Goal: Use online tool/utility: Utilize a website feature to perform a specific function

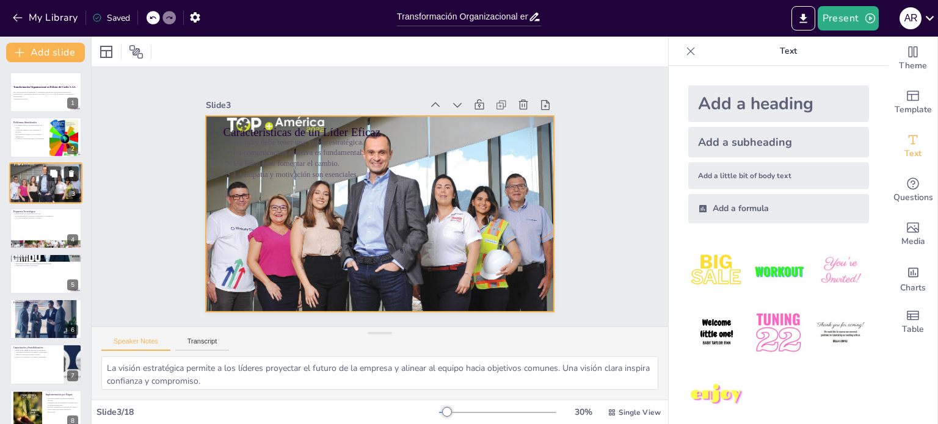
checkbox input "true"
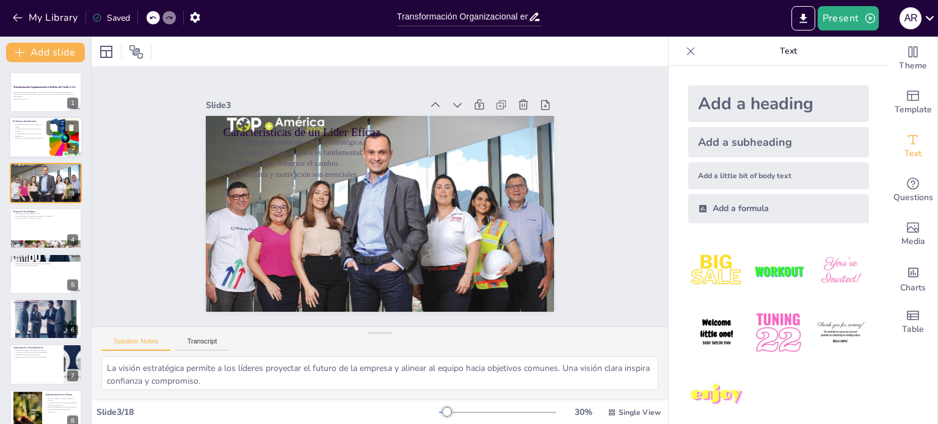
checkbox input "true"
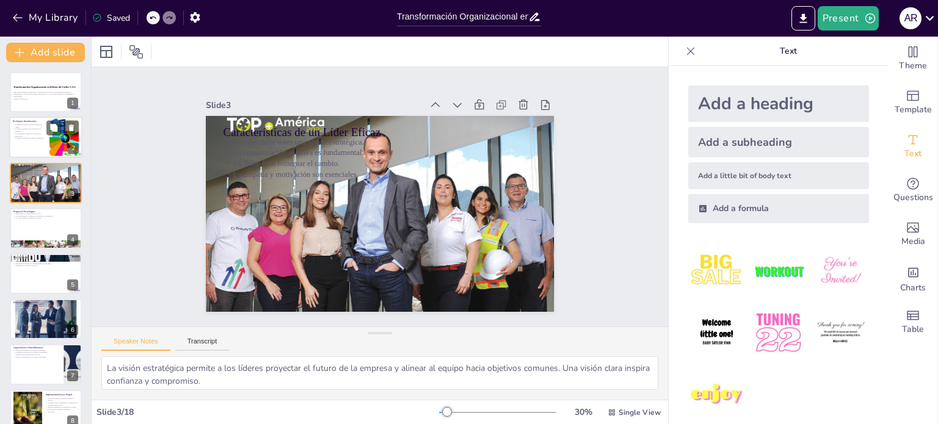
checkbox input "true"
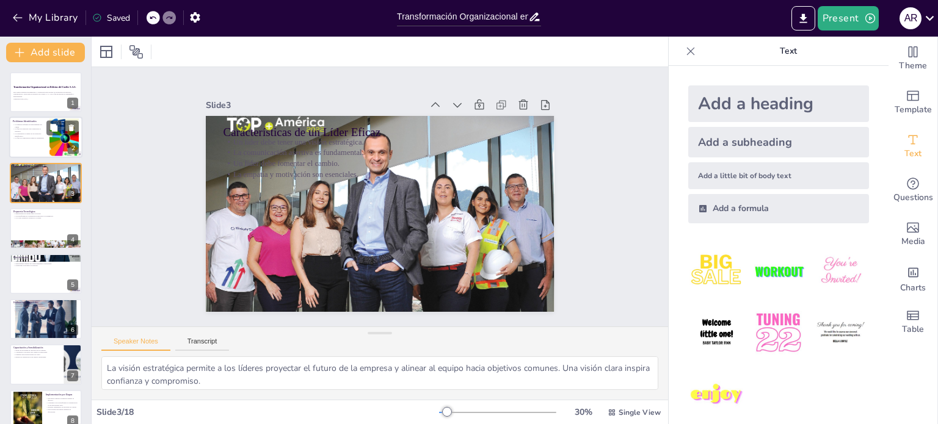
checkbox input "true"
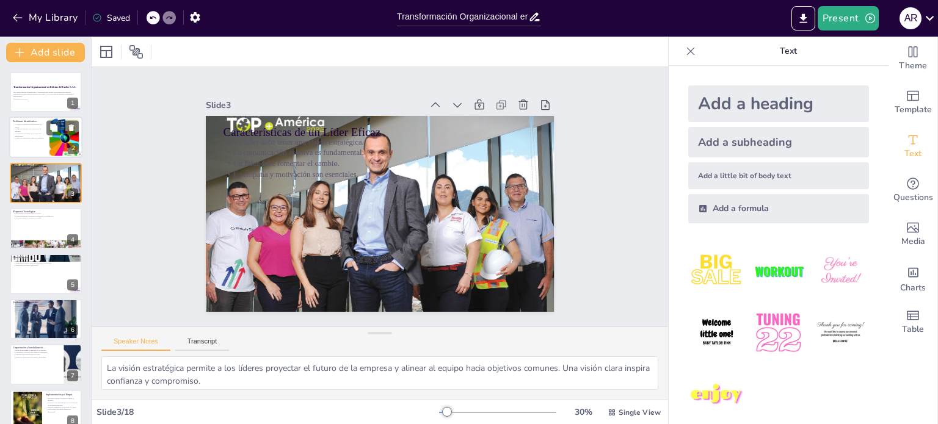
checkbox input "true"
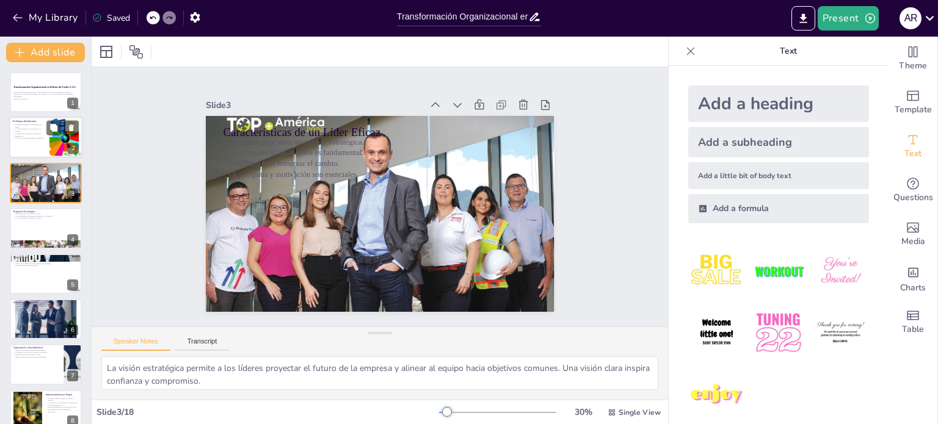
checkbox input "true"
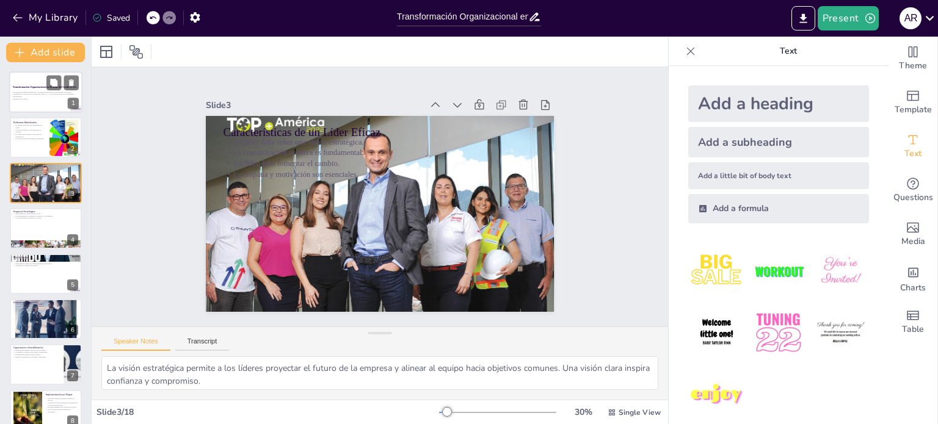
checkbox input "true"
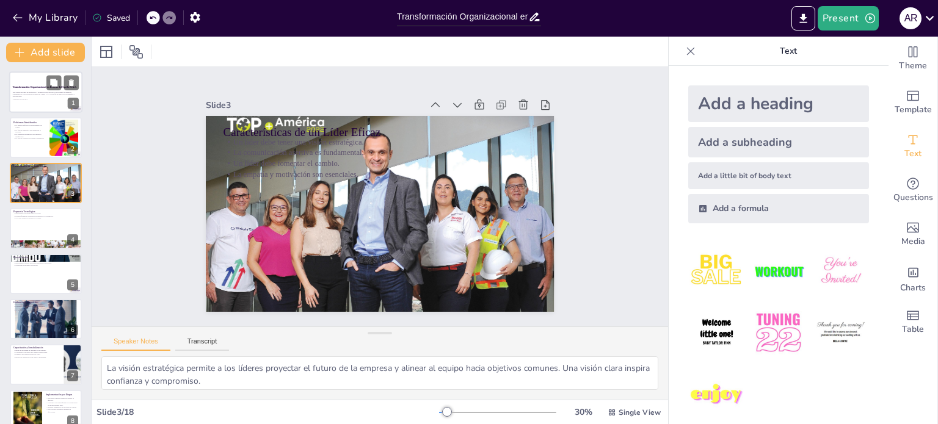
checkbox input "true"
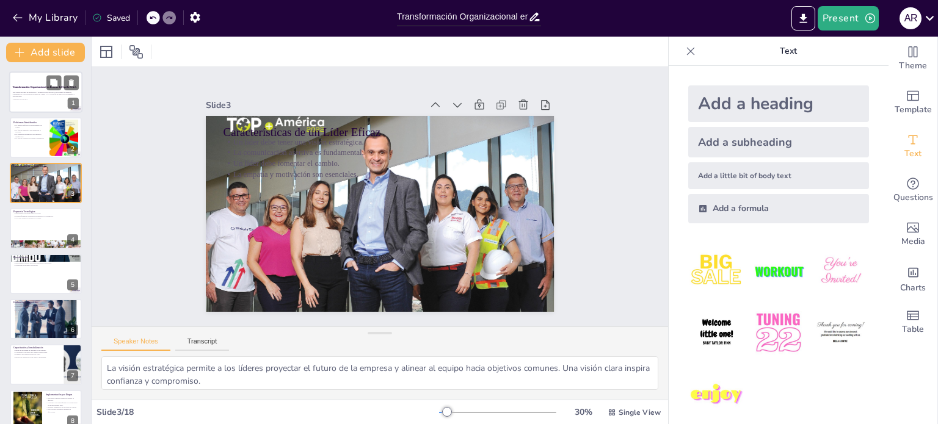
checkbox input "true"
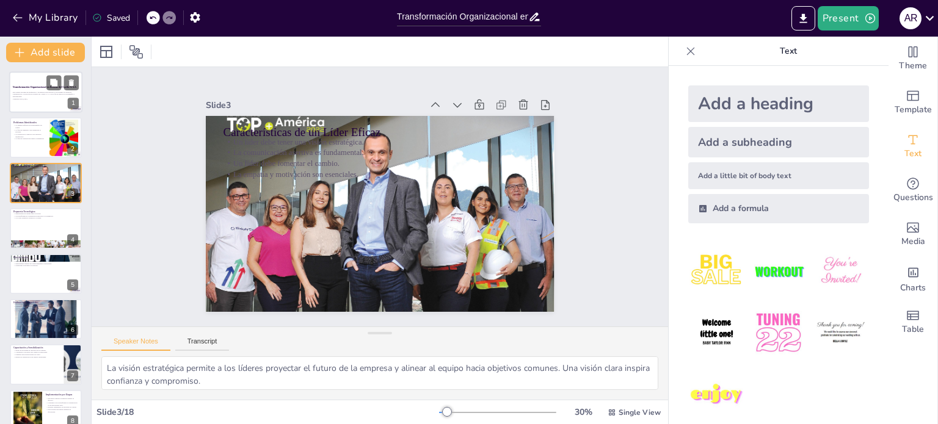
checkbox input "true"
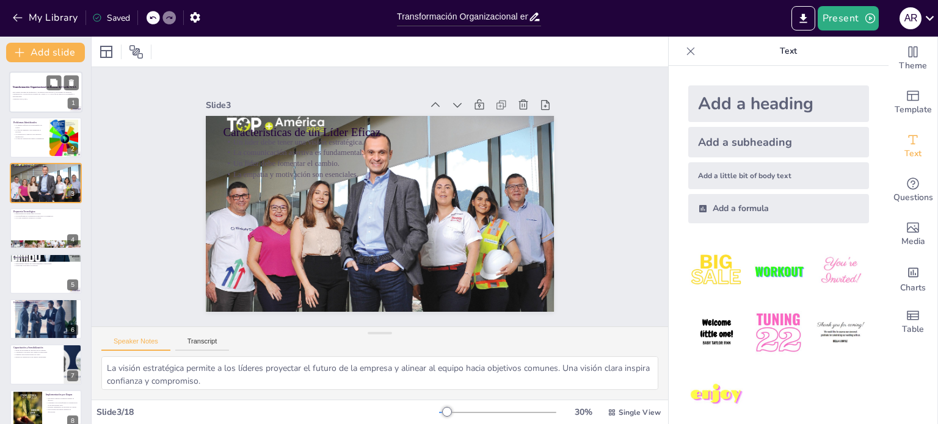
checkbox input "true"
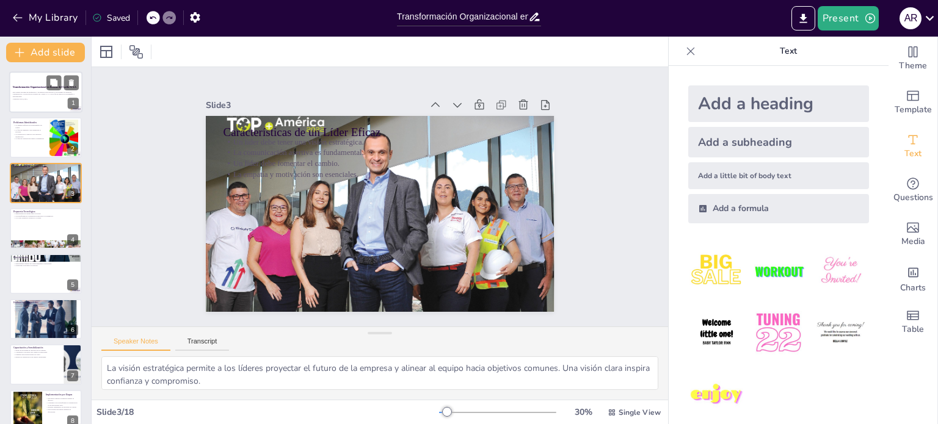
checkbox input "true"
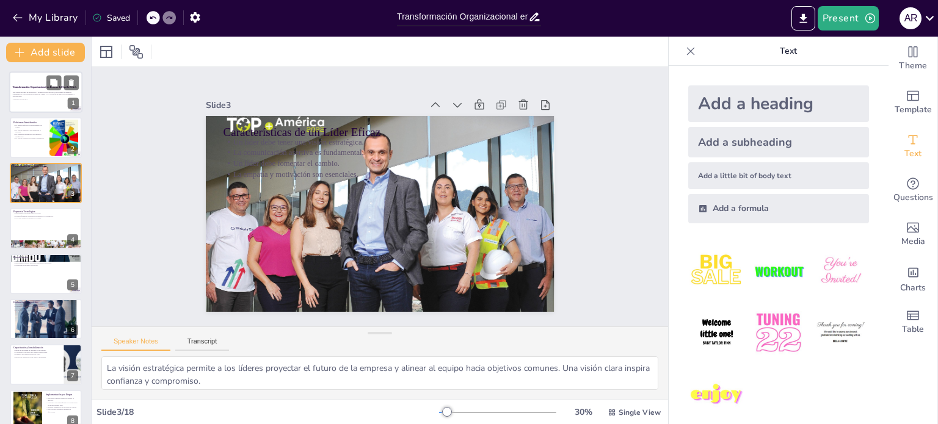
checkbox input "true"
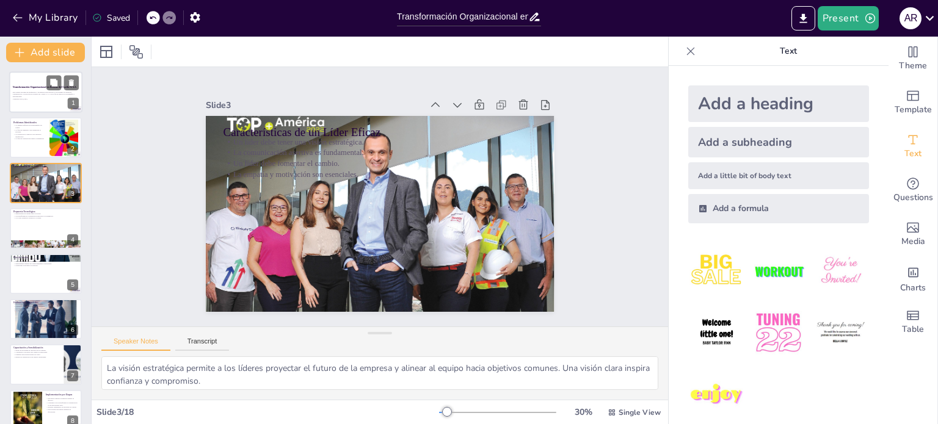
click at [35, 90] on div "Este trabajo presenta un diagnóstico y propuestas para abordar los problemas de…" at bounding box center [46, 95] width 66 height 10
checkbox input "true"
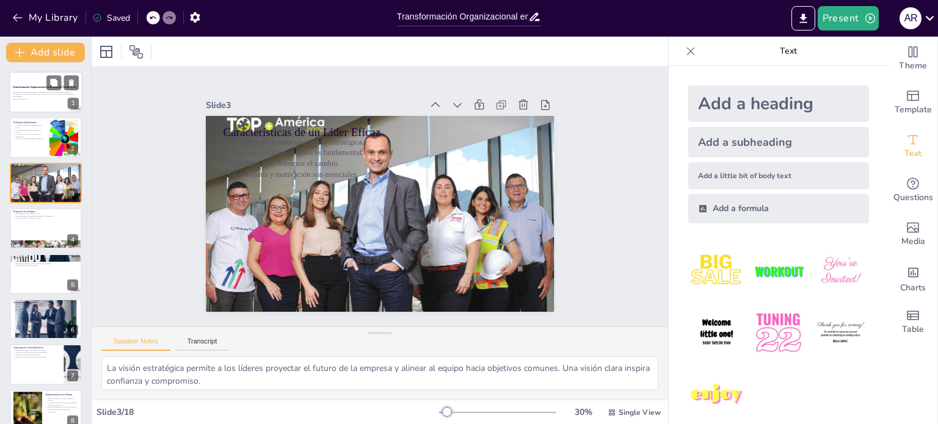
checkbox input "true"
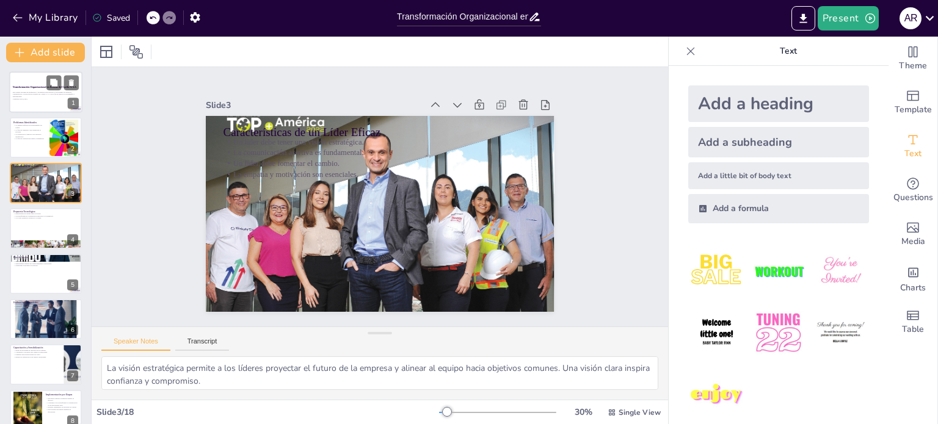
checkbox input "true"
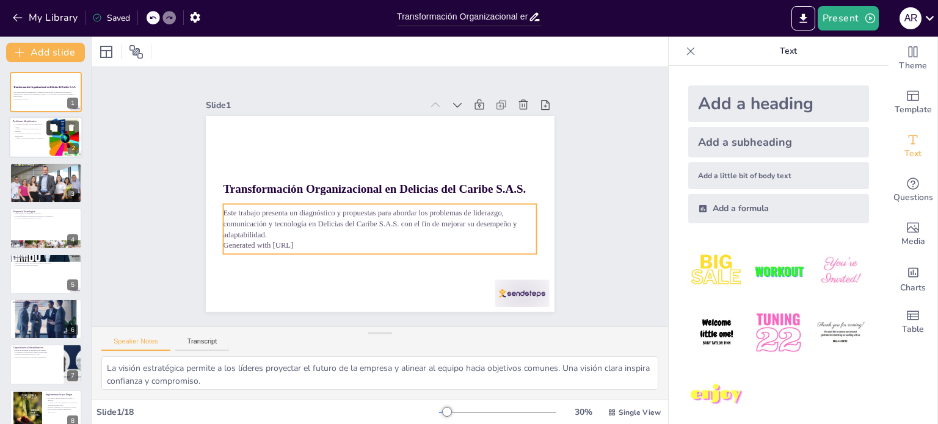
checkbox input "true"
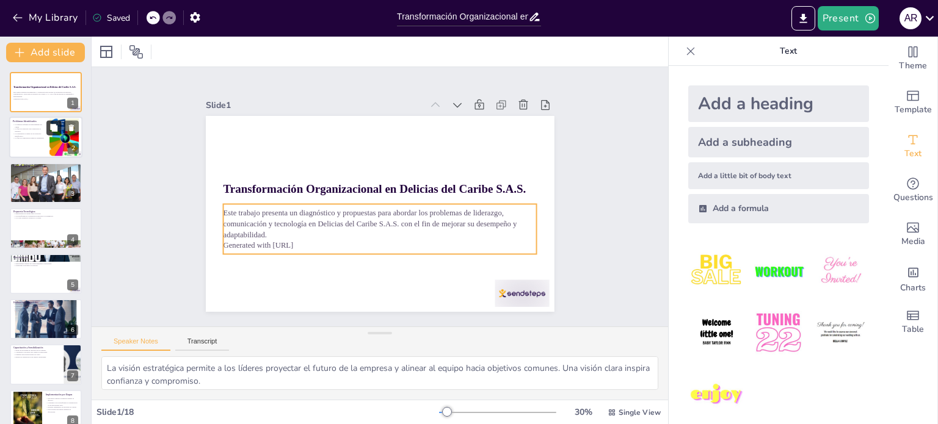
checkbox input "true"
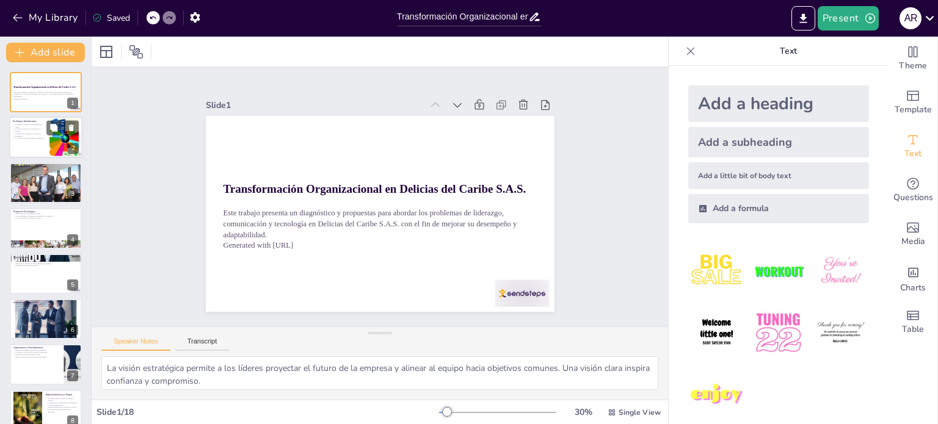
checkbox input "true"
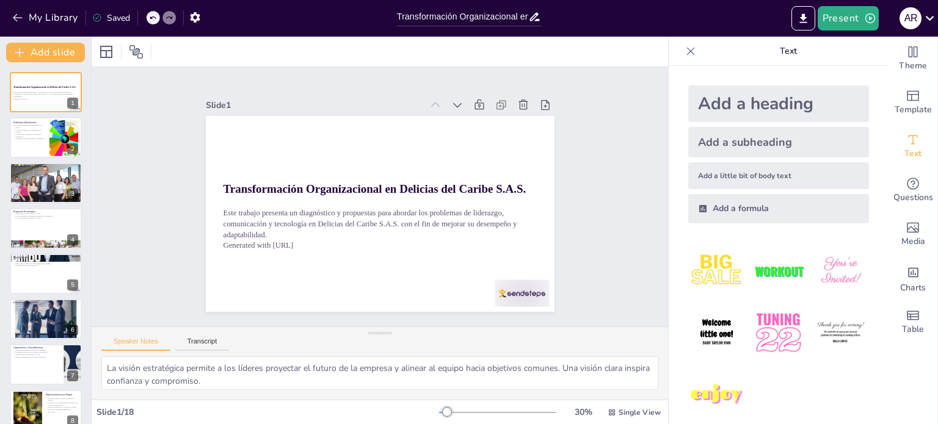
checkbox input "true"
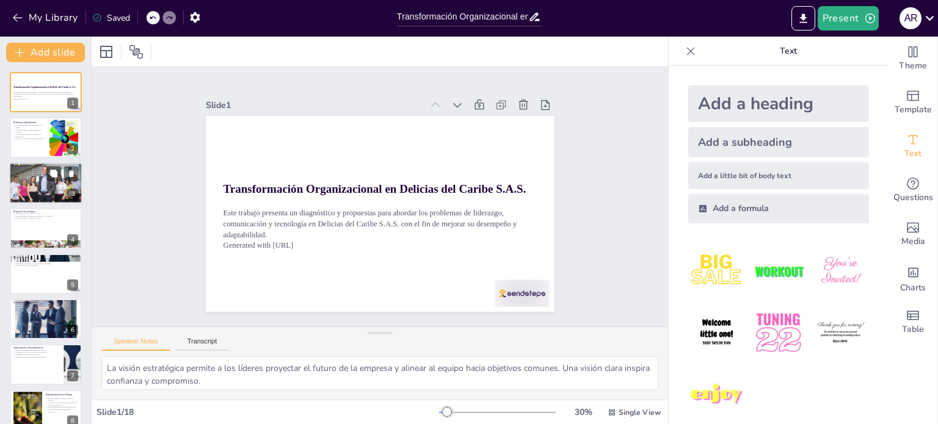
checkbox input "true"
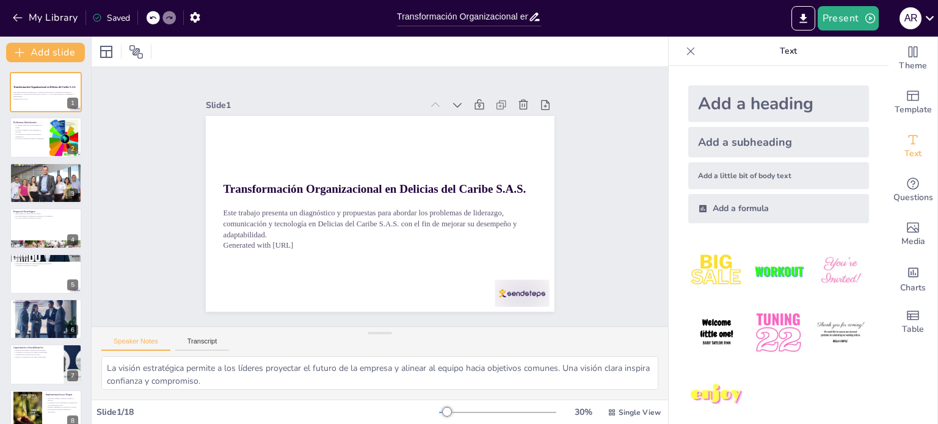
checkbox input "true"
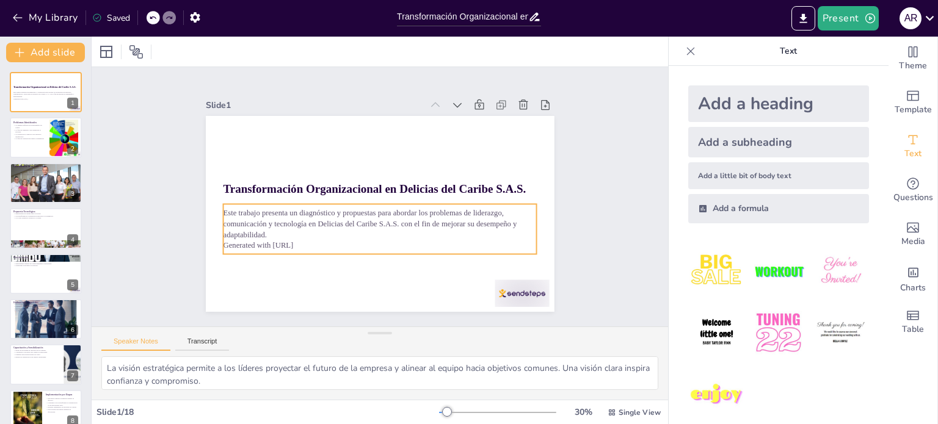
checkbox input "true"
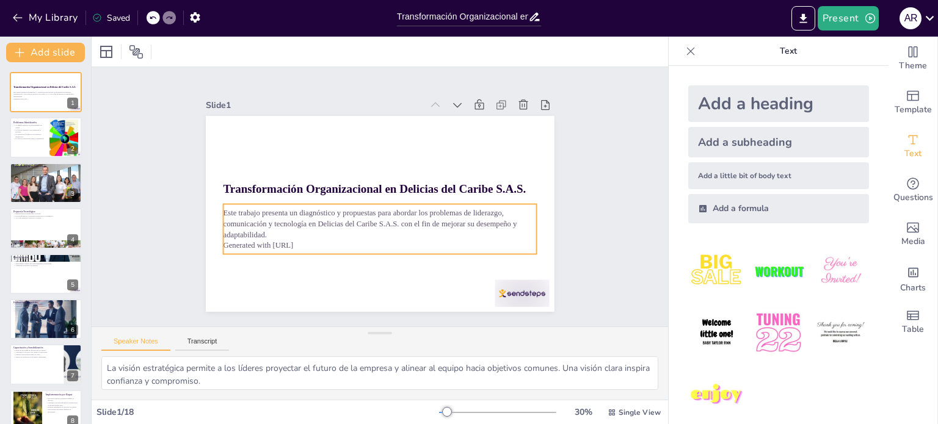
checkbox input "true"
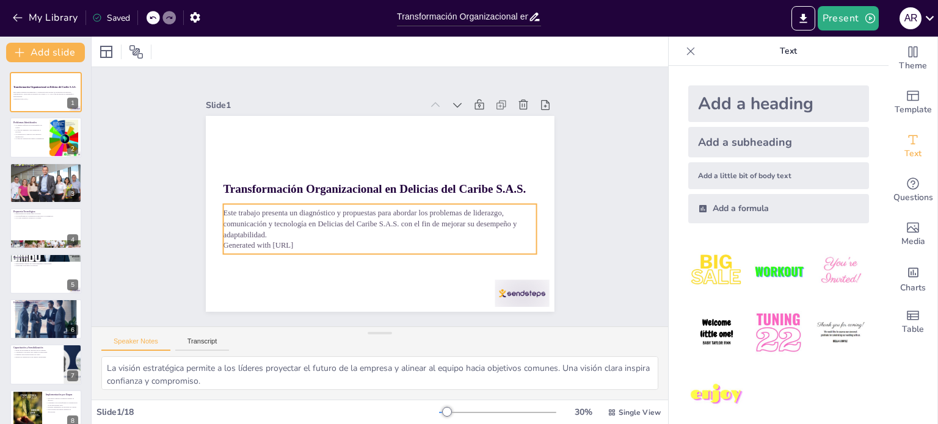
checkbox input "true"
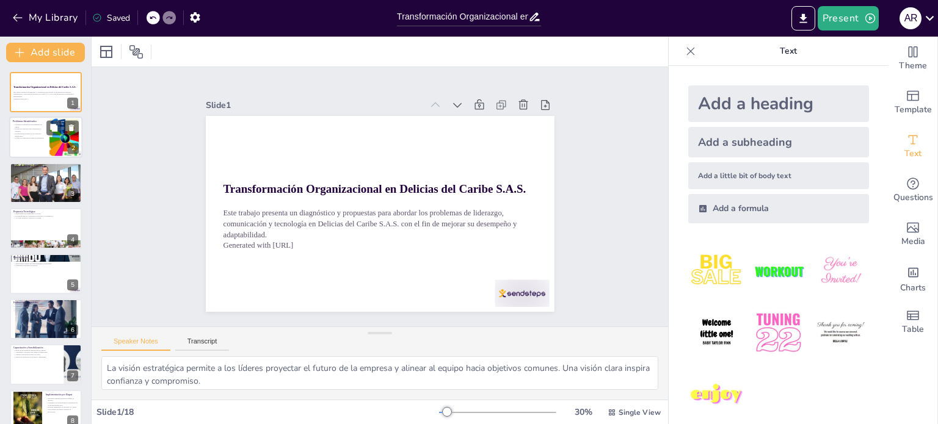
checkbox input "true"
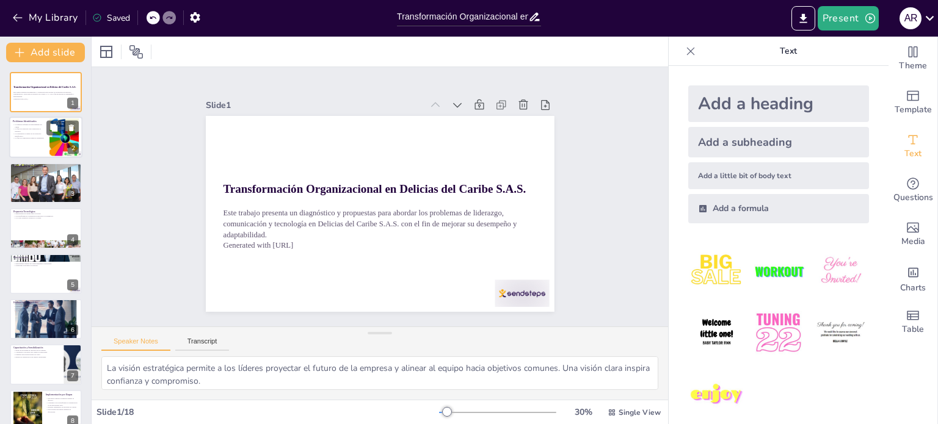
checkbox input "true"
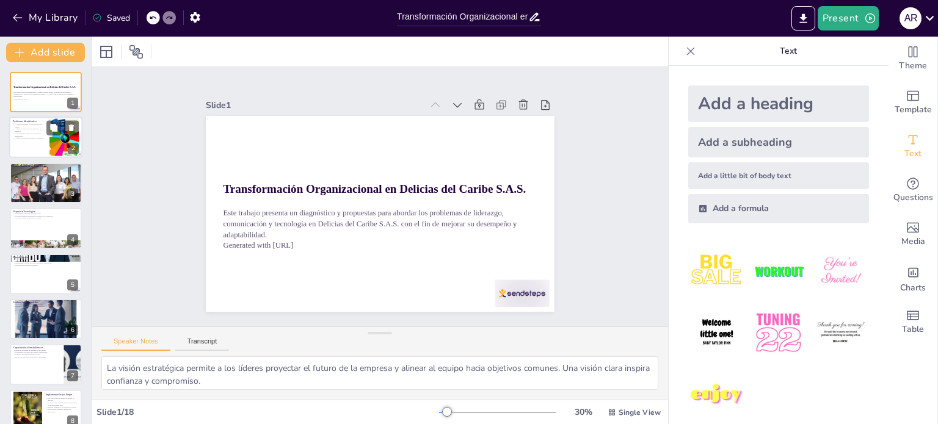
checkbox input "true"
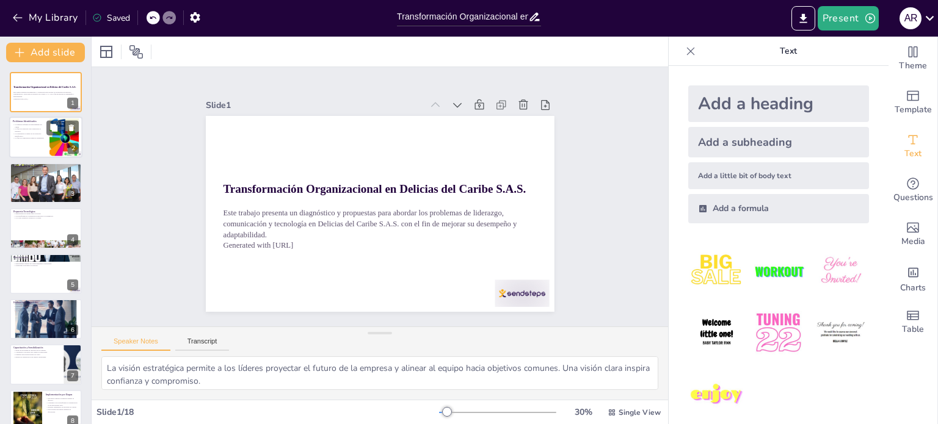
checkbox input "true"
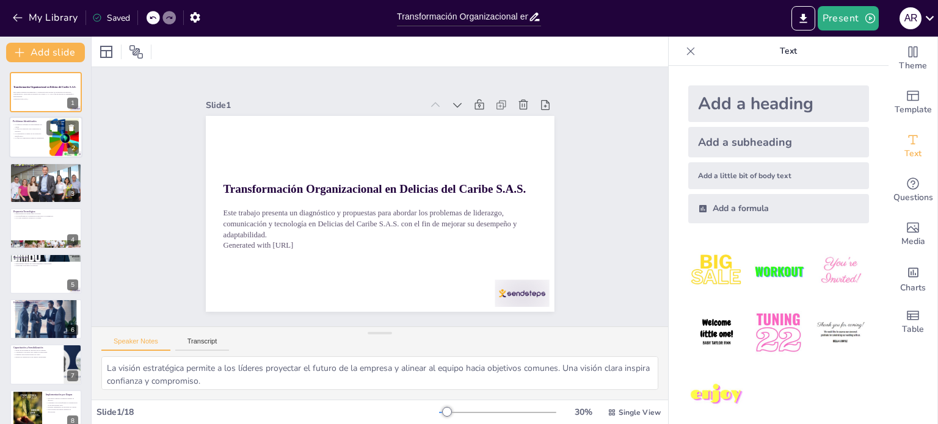
checkbox input "true"
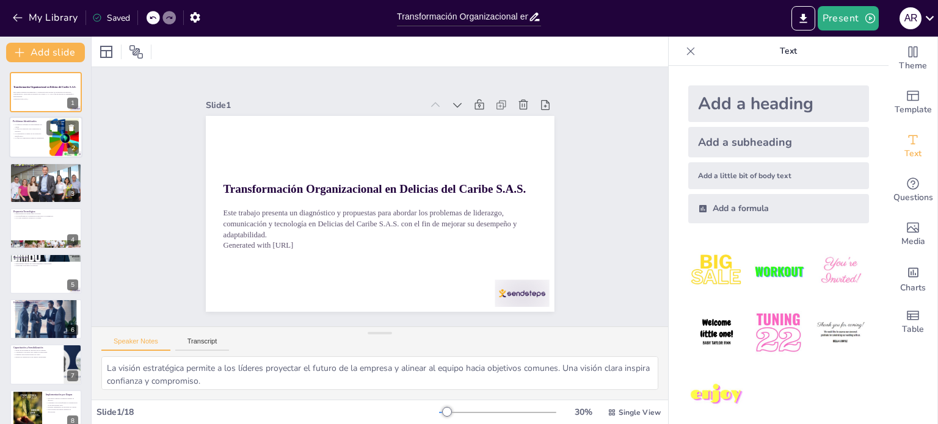
click at [40, 138] on p "La falta de capacitación limita la adaptación." at bounding box center [29, 138] width 33 height 2
checkbox input "true"
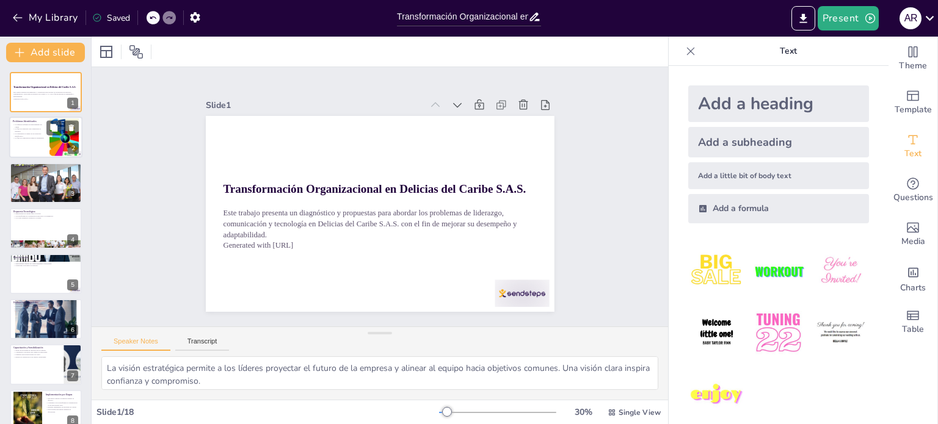
checkbox input "true"
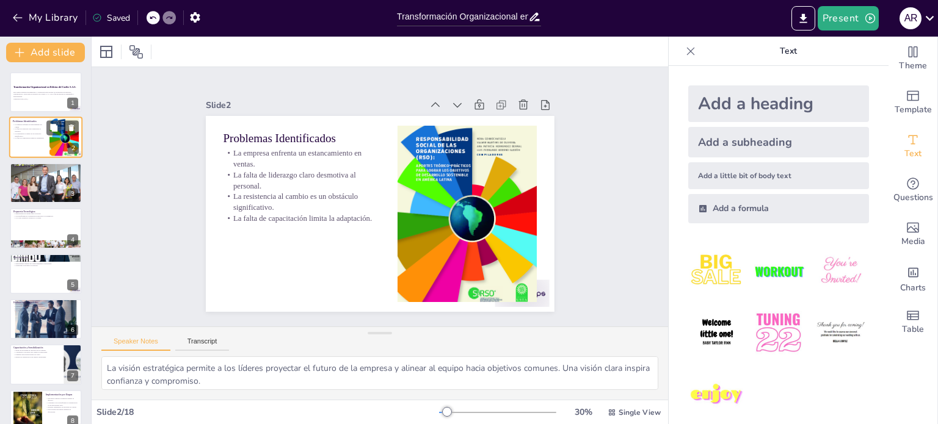
checkbox input "true"
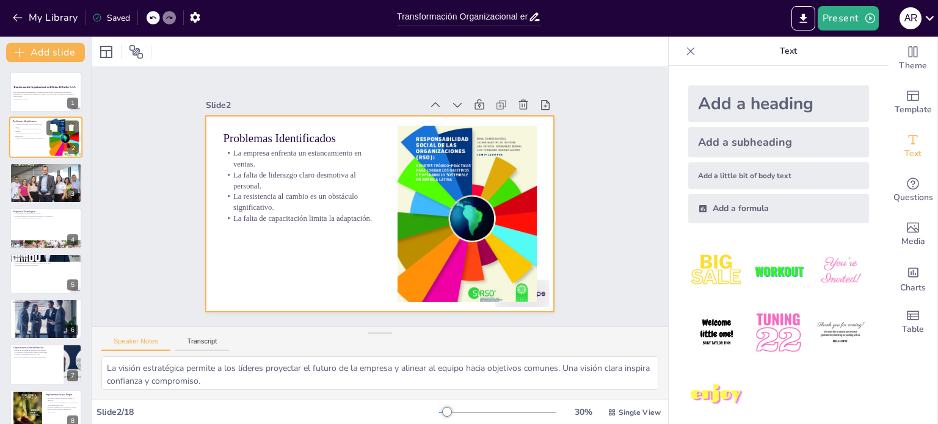
checkbox input "true"
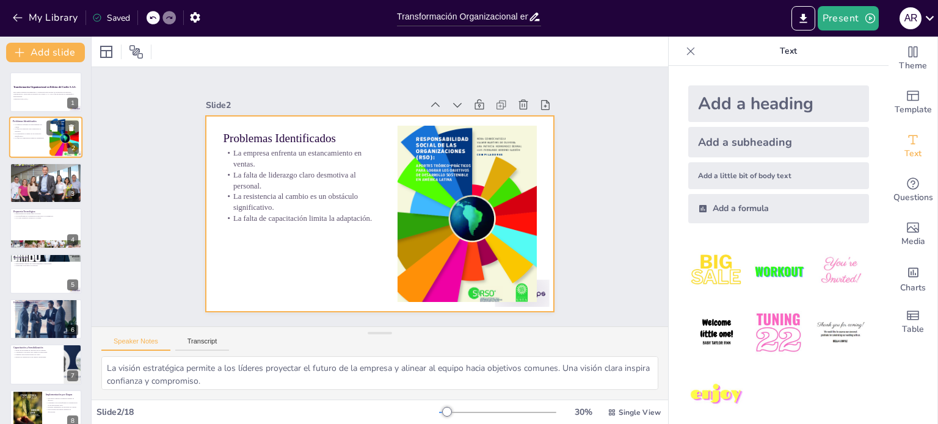
checkbox input "true"
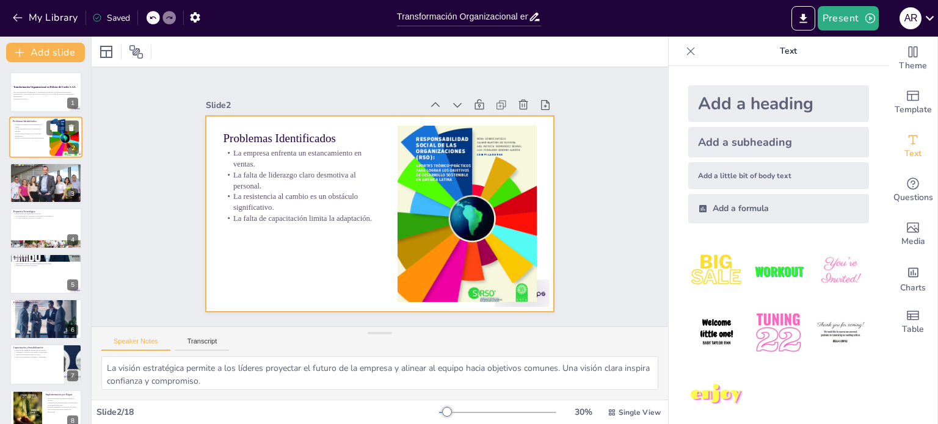
checkbox input "true"
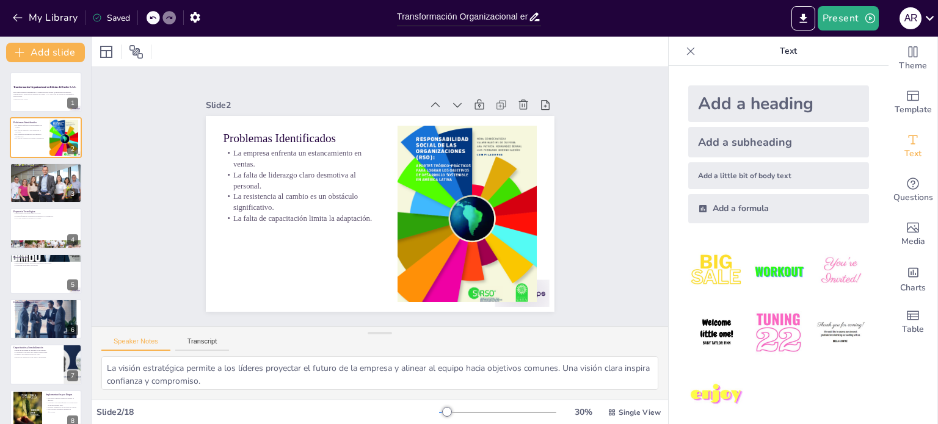
checkbox input "true"
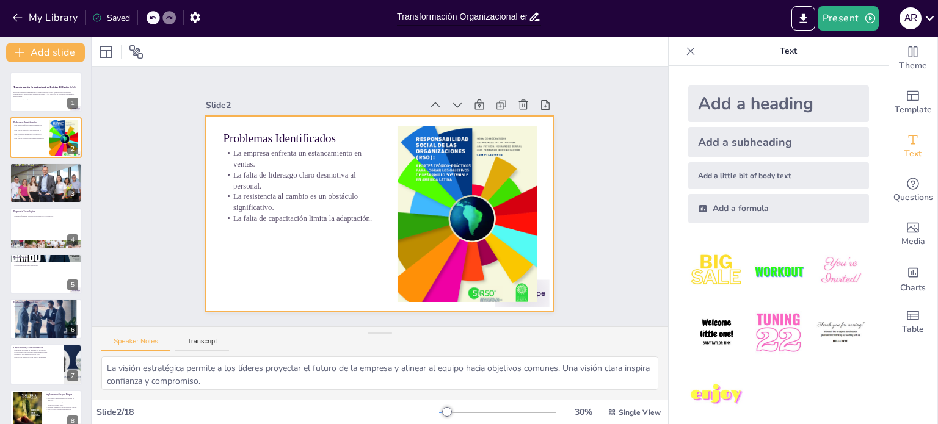
checkbox input "true"
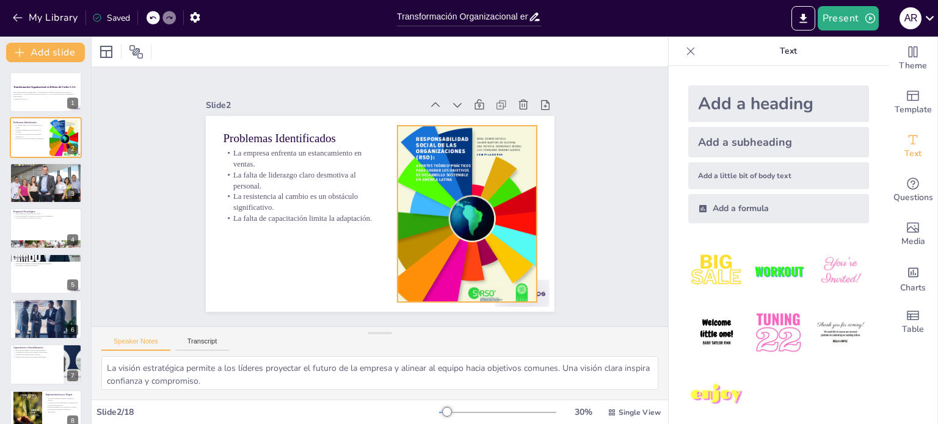
checkbox input "true"
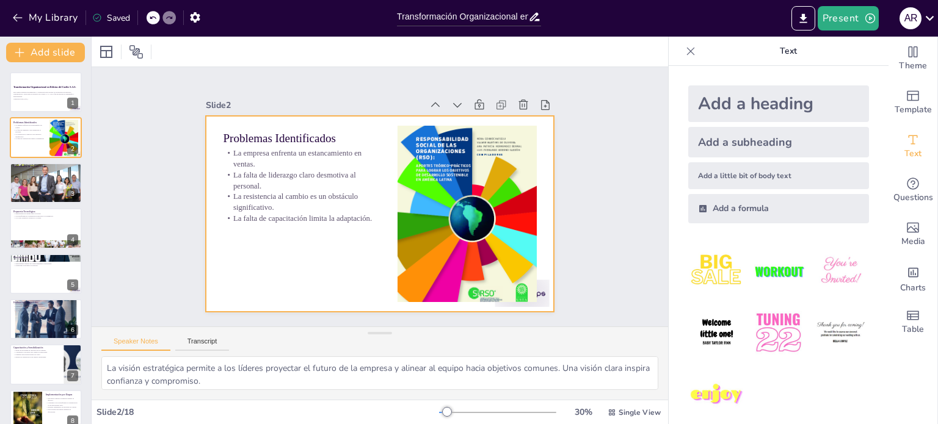
checkbox input "true"
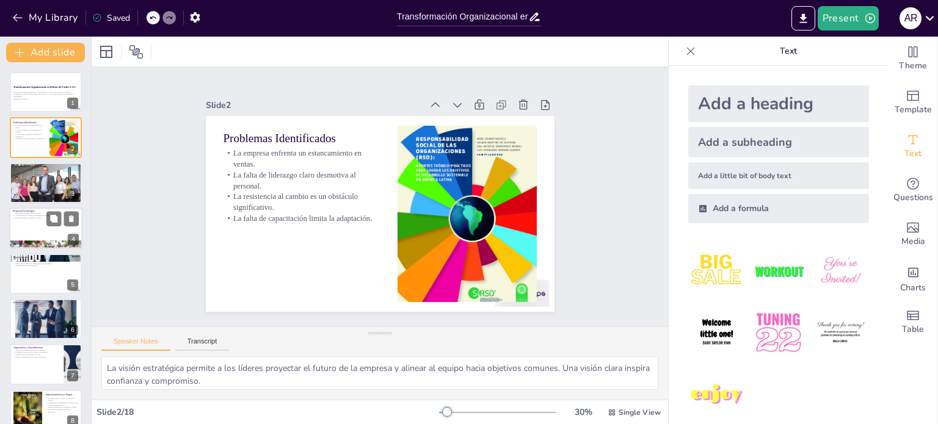
checkbox input "true"
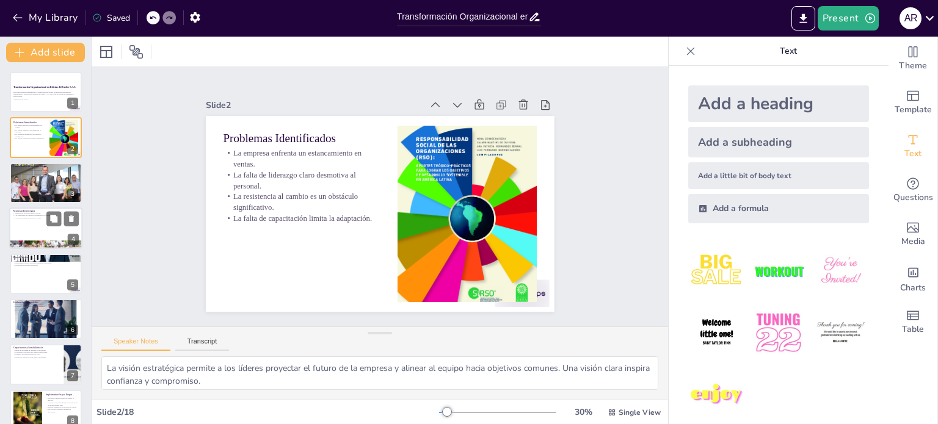
checkbox input "true"
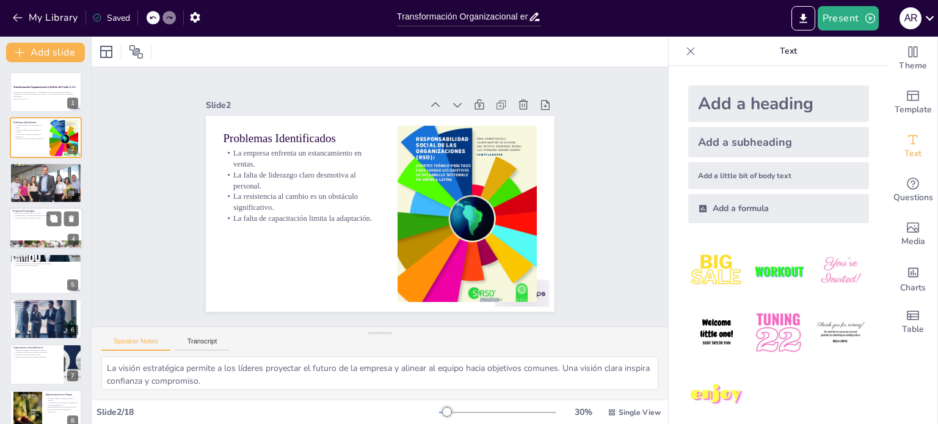
click at [39, 231] on div at bounding box center [45, 229] width 73 height 42
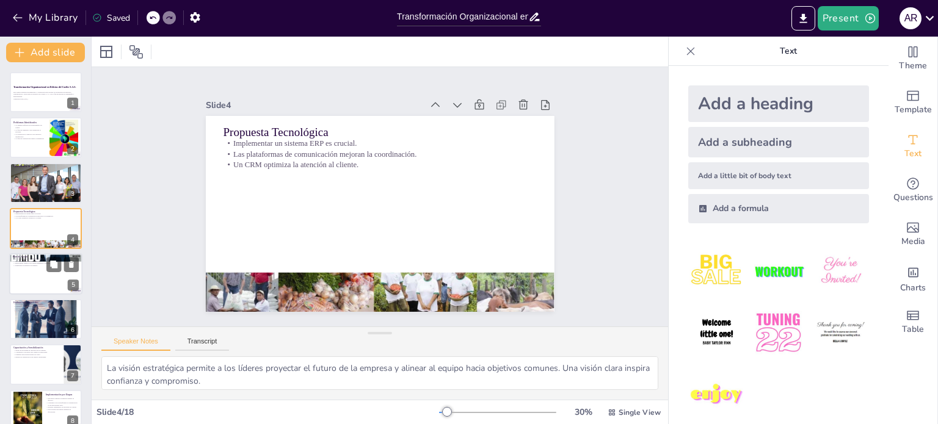
click at [47, 277] on div at bounding box center [45, 274] width 73 height 42
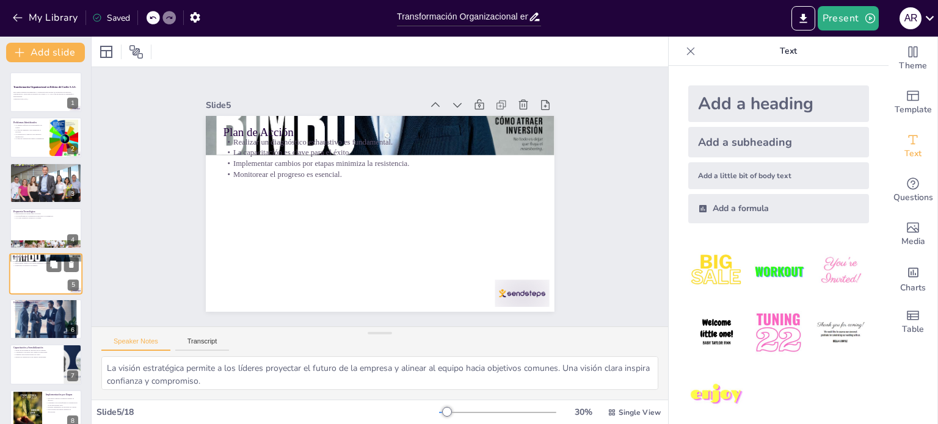
scroll to position [31, 0]
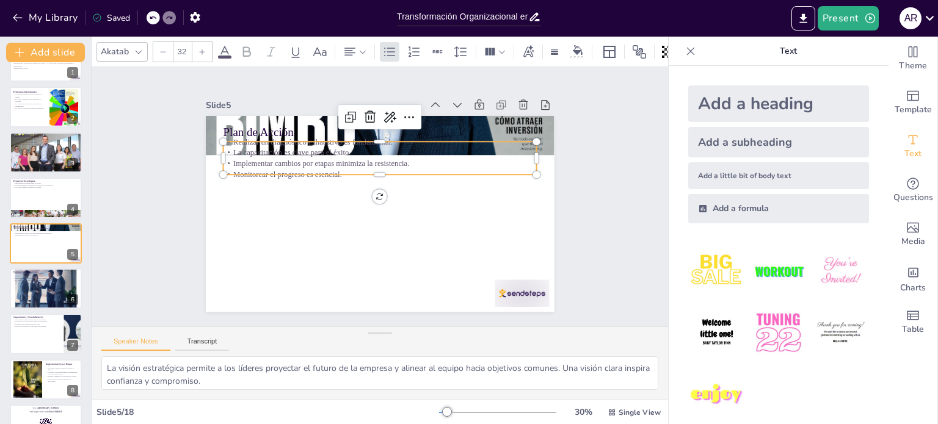
click at [242, 153] on p "La capacitación es clave para el éxito." at bounding box center [380, 152] width 314 height 11
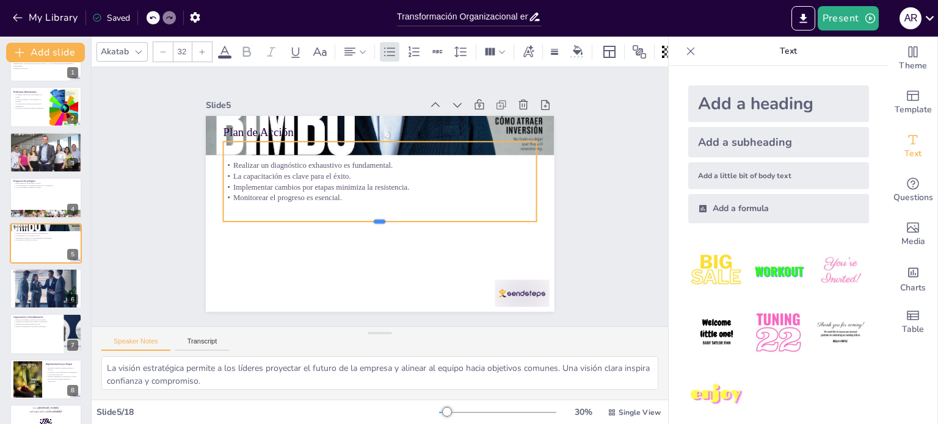
drag, startPoint x: 371, startPoint y: 171, endPoint x: 320, endPoint y: 163, distance: 51.3
click at [369, 222] on div at bounding box center [380, 227] width 314 height 10
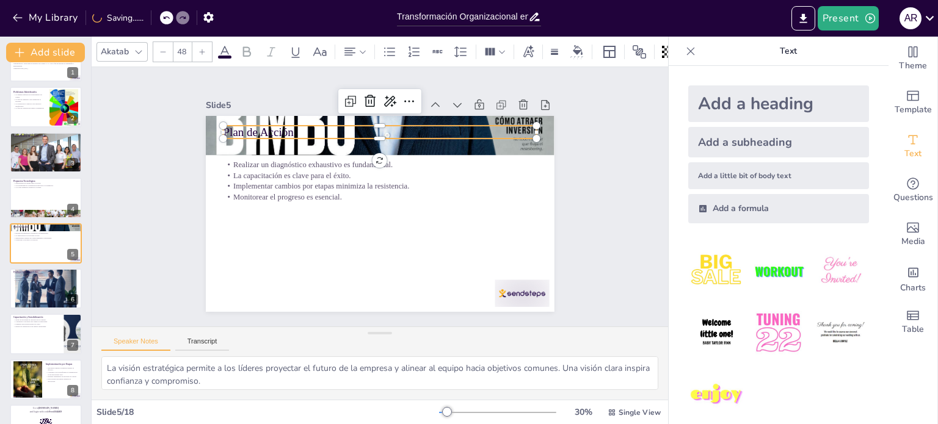
click at [261, 129] on p "Plan de Acción" at bounding box center [380, 132] width 314 height 16
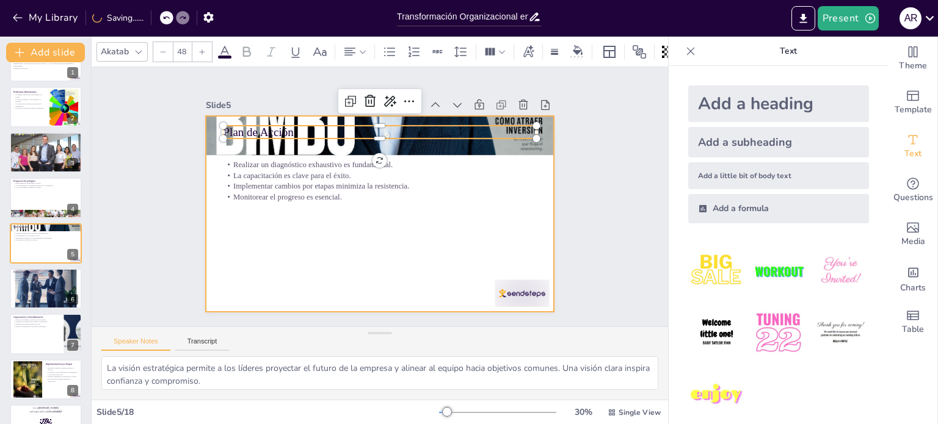
click at [326, 246] on div at bounding box center [380, 214] width 349 height 196
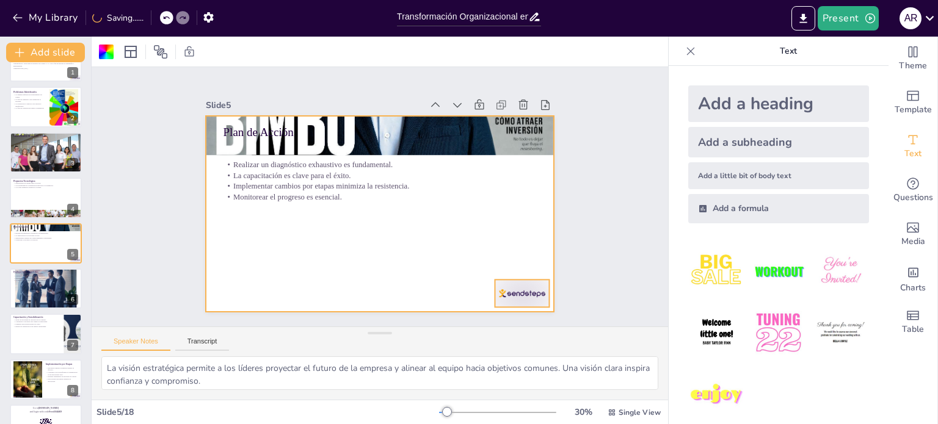
click at [516, 285] on div at bounding box center [522, 293] width 54 height 27
click at [374, 281] on div at bounding box center [380, 214] width 349 height 196
click at [51, 290] on div at bounding box center [45, 288] width 73 height 95
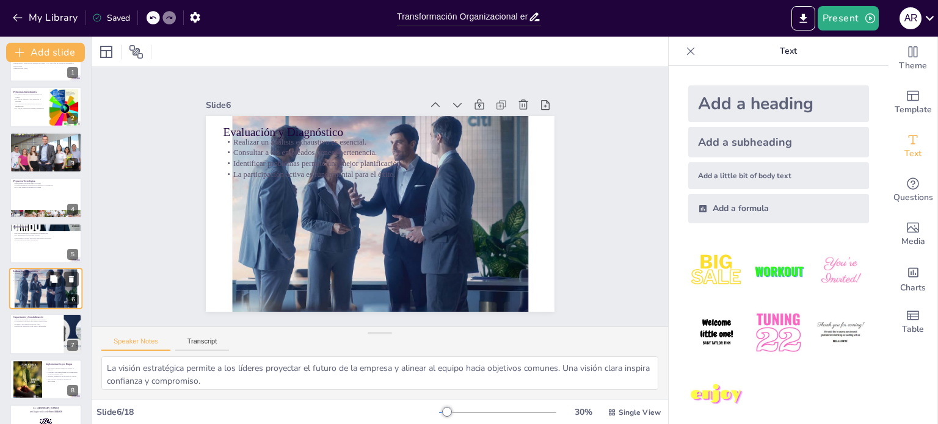
scroll to position [76, 0]
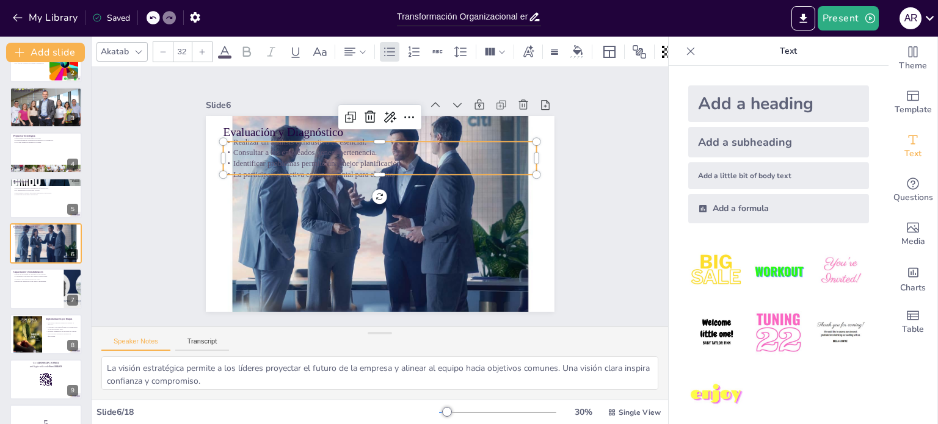
click at [293, 159] on p "Identificar problemas permite una mejor planificación." at bounding box center [380, 163] width 314 height 11
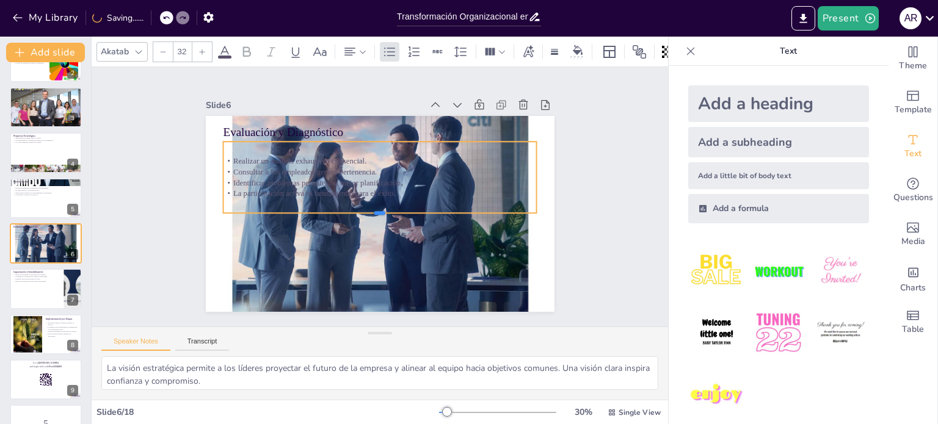
drag, startPoint x: 366, startPoint y: 170, endPoint x: 374, endPoint y: 209, distance: 39.2
click at [374, 213] on div at bounding box center [380, 218] width 314 height 10
click at [22, 295] on div at bounding box center [45, 290] width 73 height 42
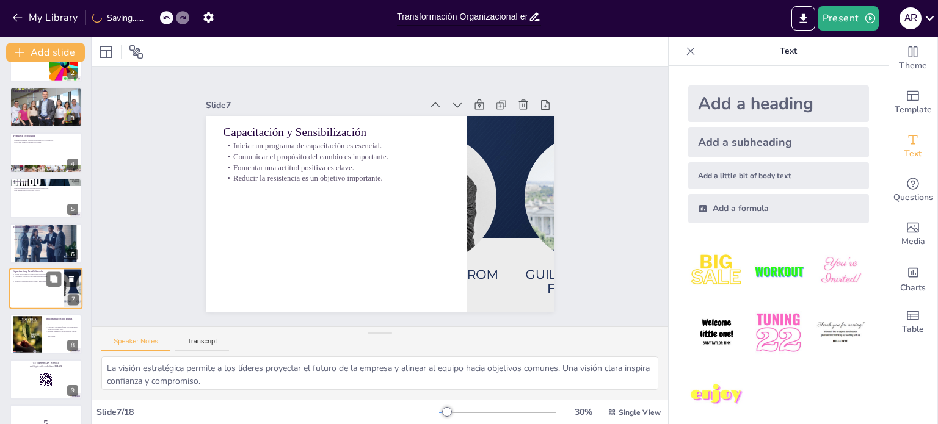
scroll to position [122, 0]
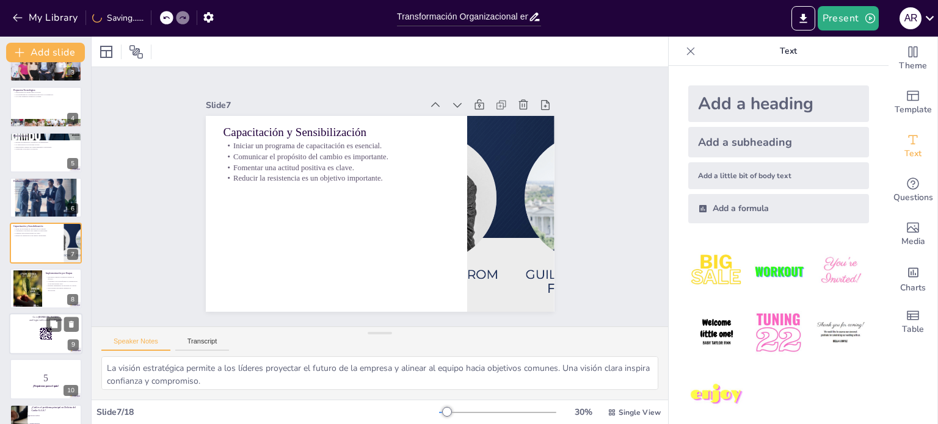
click at [39, 340] on div at bounding box center [45, 334] width 73 height 42
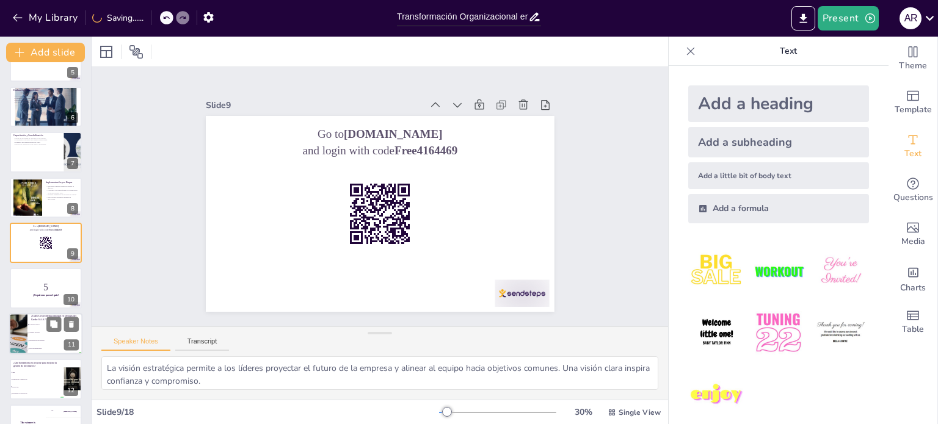
click at [22, 338] on div at bounding box center [19, 334] width 78 height 42
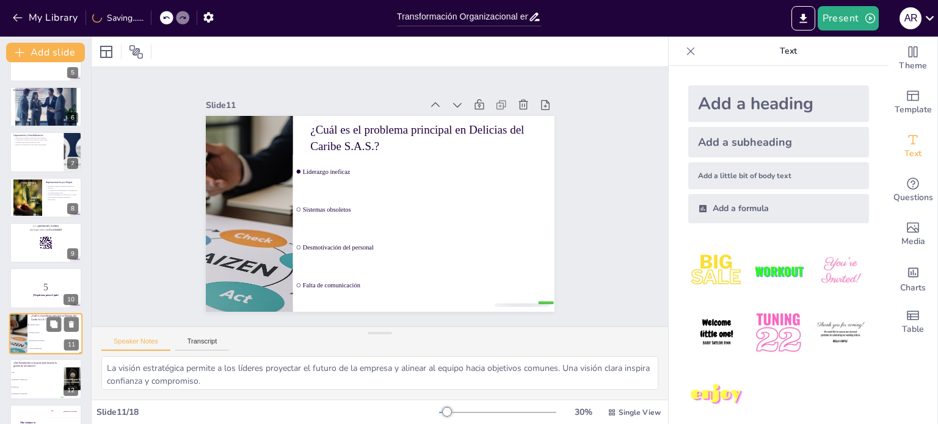
scroll to position [303, 0]
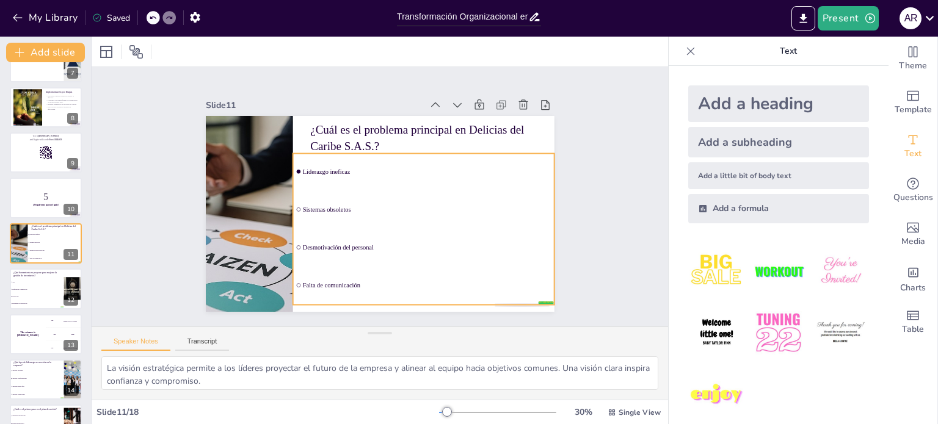
click at [293, 207] on ul "Liderazgo ineficaz Sistemas obsoletos Desmotivación del personal Falta de comun…" at bounding box center [423, 229] width 261 height 151
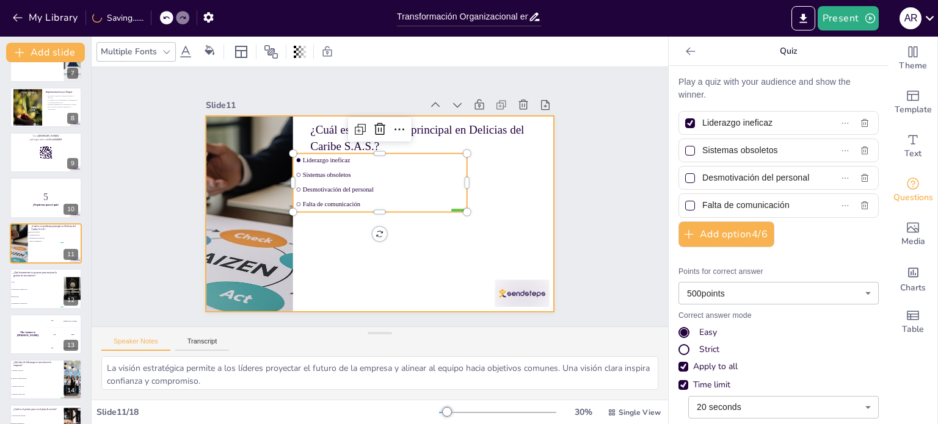
click at [436, 241] on div at bounding box center [380, 214] width 349 height 196
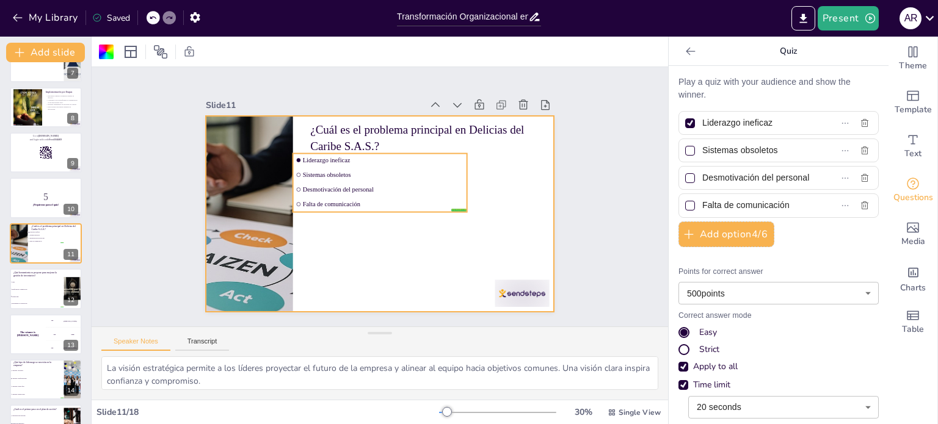
click at [452, 207] on ul "Liderazgo ineficaz Sistemas obsoletos Desmotivación del personal Falta de comun…" at bounding box center [380, 183] width 174 height 59
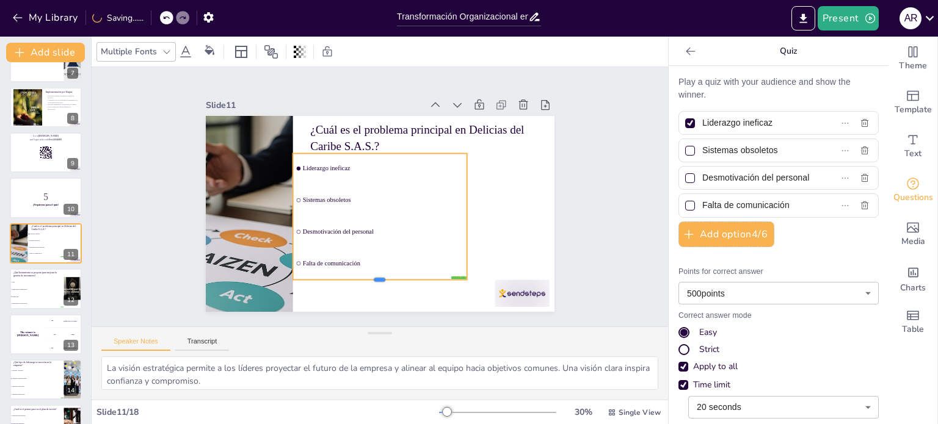
drag, startPoint x: 367, startPoint y: 211, endPoint x: 384, endPoint y: 279, distance: 69.9
click at [384, 280] on div at bounding box center [380, 285] width 174 height 10
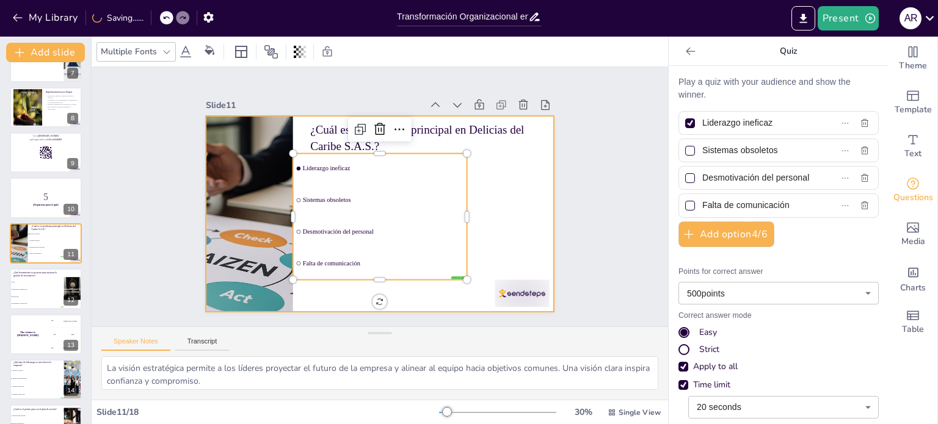
click at [480, 231] on div at bounding box center [380, 214] width 349 height 196
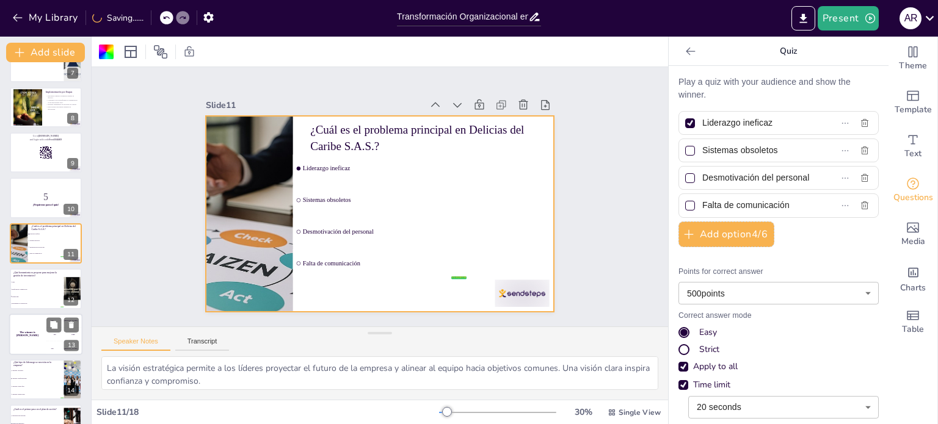
click at [42, 322] on div "The winner is [PERSON_NAME]" at bounding box center [27, 335] width 37 height 42
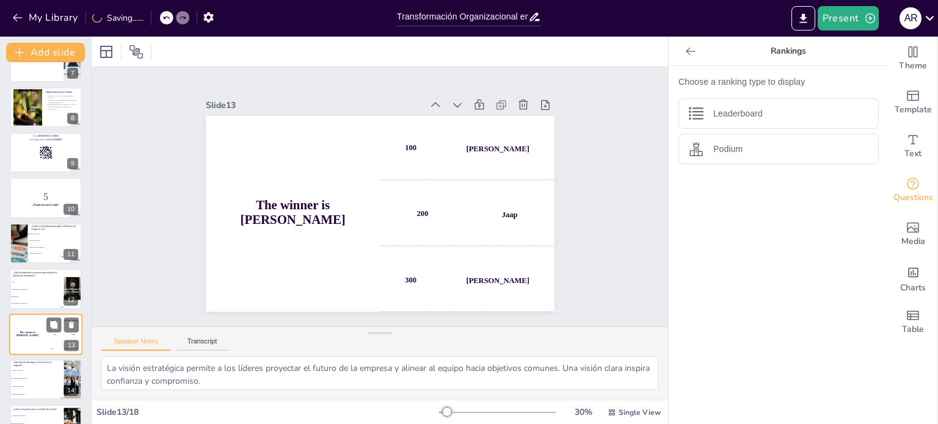
scroll to position [393, 0]
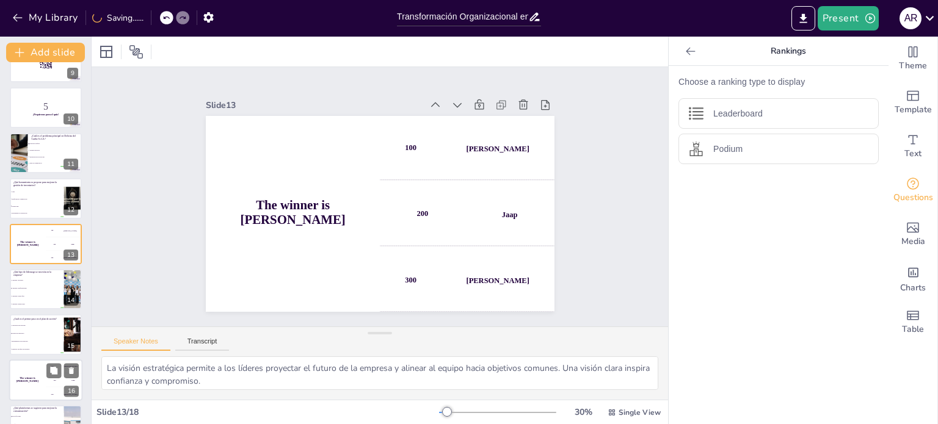
click at [32, 363] on div "The winner is [PERSON_NAME]" at bounding box center [27, 381] width 37 height 42
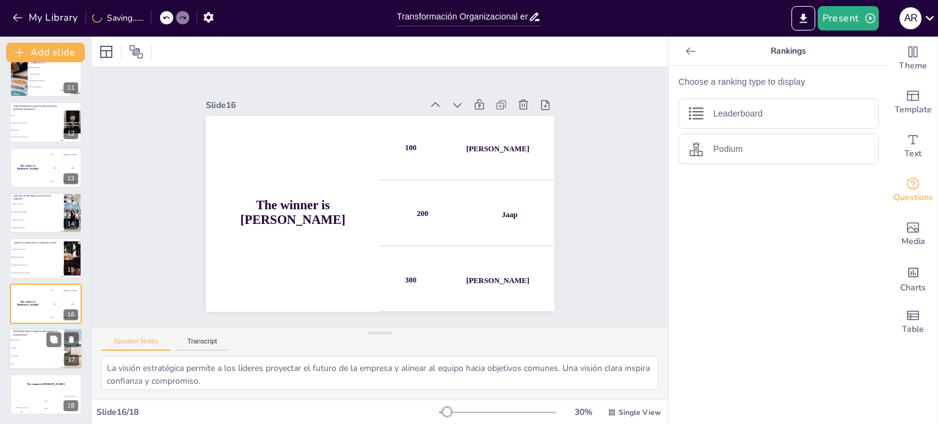
click at [34, 334] on p "¿Qué plataformas se sugieren para mejorar la comunicación?" at bounding box center [37, 333] width 48 height 7
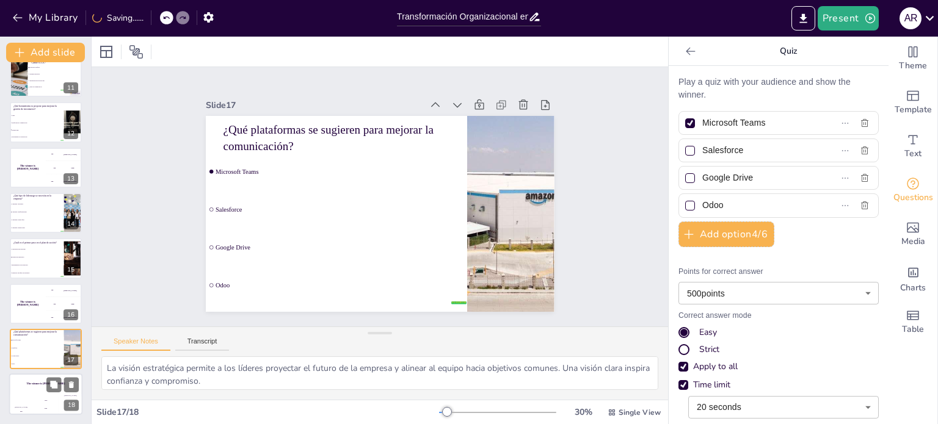
click at [32, 384] on h4 "The winner is [PERSON_NAME]" at bounding box center [45, 384] width 73 height 3
